Goal: Find specific page/section: Find specific page/section

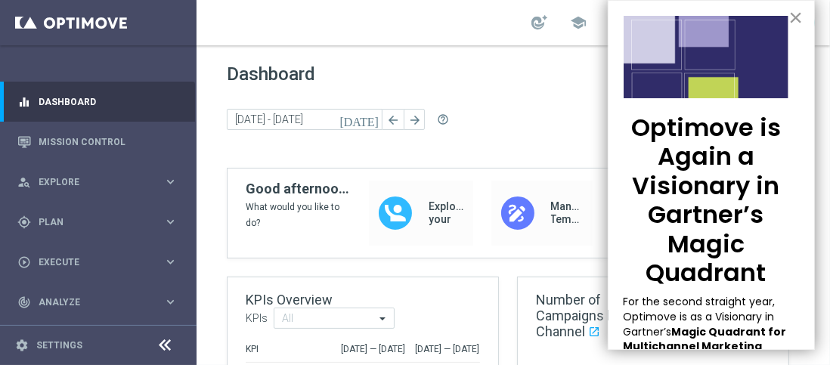
click at [788, 17] on button "×" at bounding box center [795, 17] width 14 height 24
